Goal: Find specific page/section: Find specific page/section

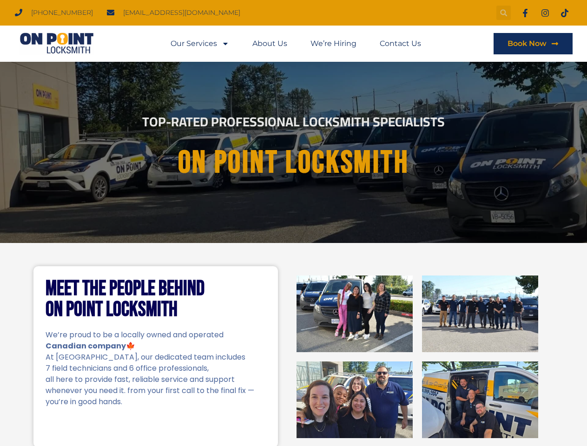
click at [503, 13] on icon "Search" at bounding box center [503, 12] width 7 height 7
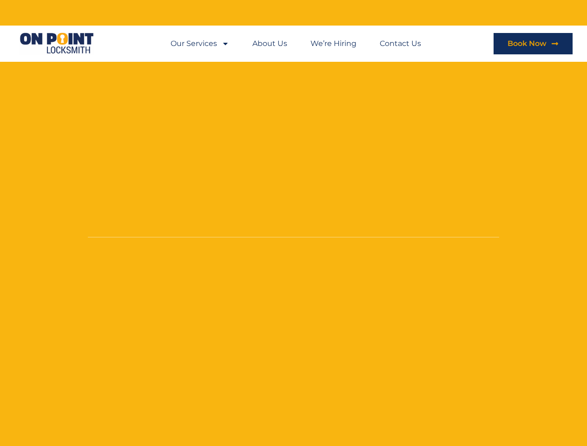
click at [296, 44] on li "About Us" at bounding box center [270, 43] width 58 height 21
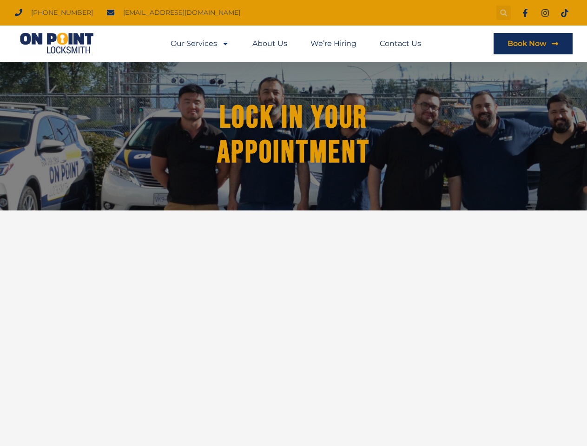
click at [503, 13] on icon "Search" at bounding box center [503, 12] width 7 height 7
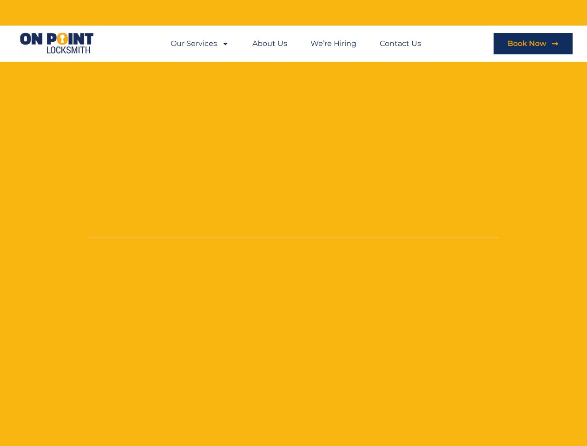
click at [296, 44] on li "About Us" at bounding box center [270, 43] width 58 height 21
